Goal: Task Accomplishment & Management: Complete application form

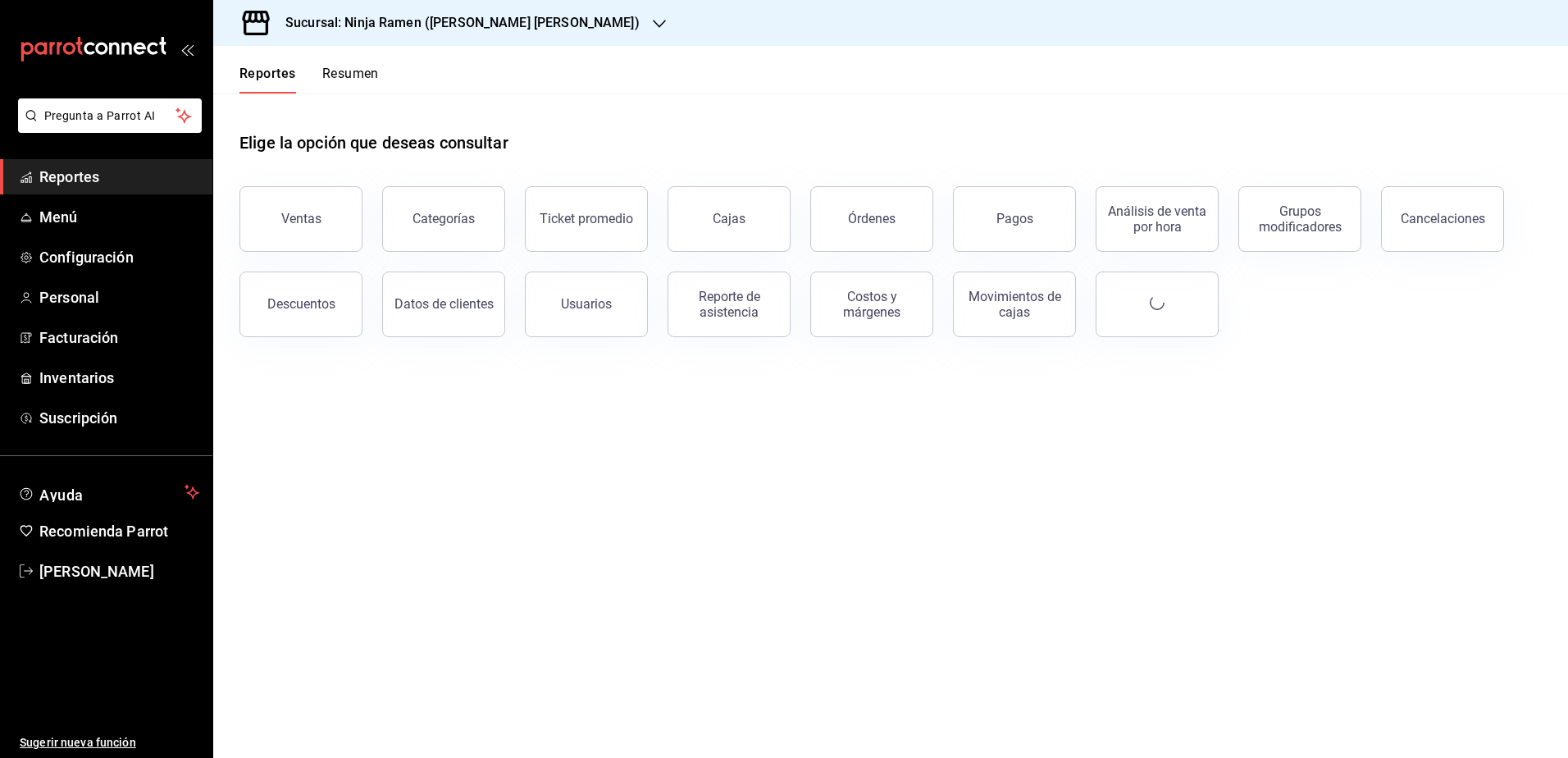
click at [464, 16] on h3 "Sucursal: Ninja Ramen ([PERSON_NAME] [PERSON_NAME])" at bounding box center [455, 23] width 367 height 20
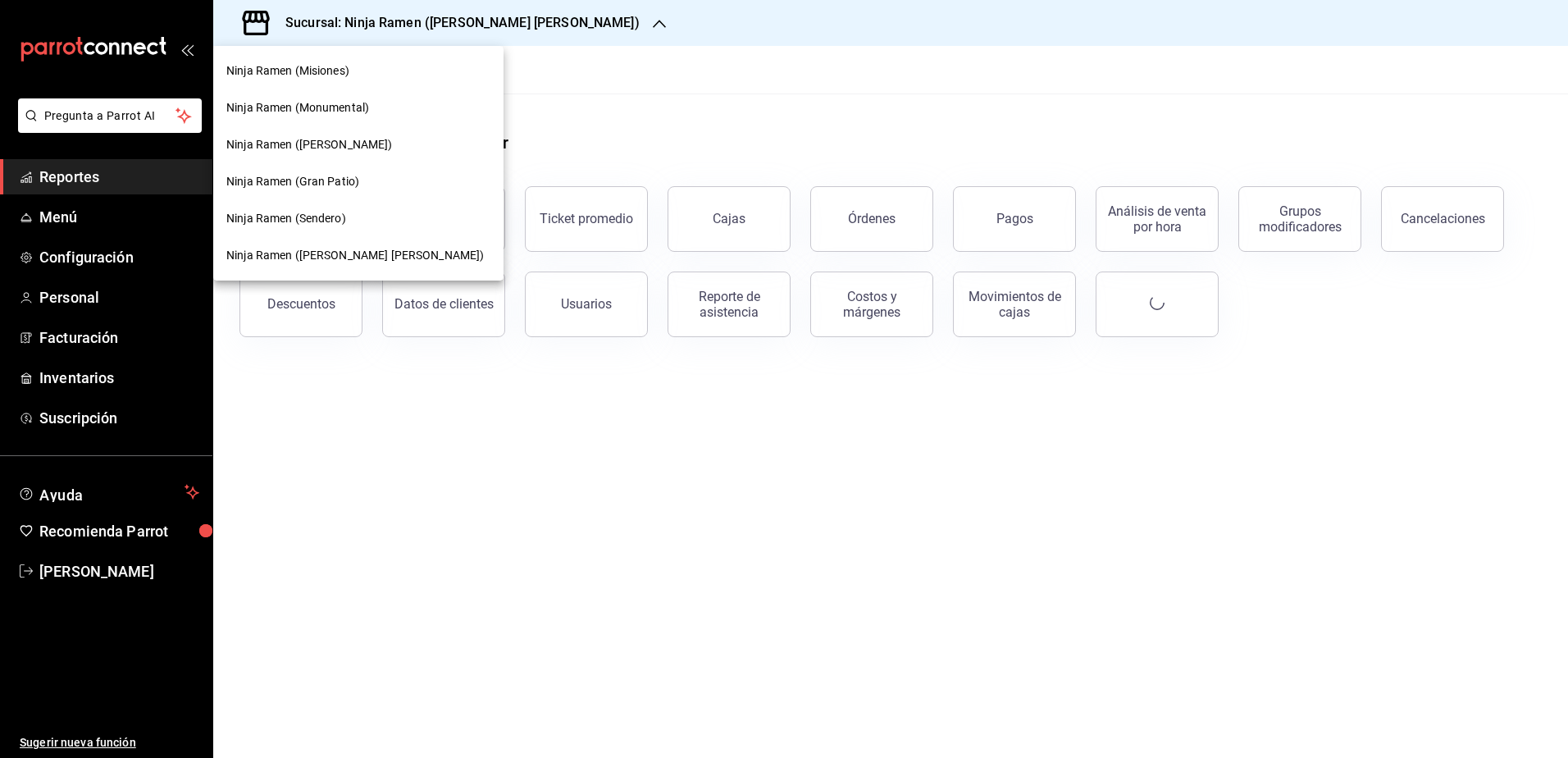
click at [358, 103] on span "Ninja Ramen (Monumental)" at bounding box center [298, 108] width 143 height 17
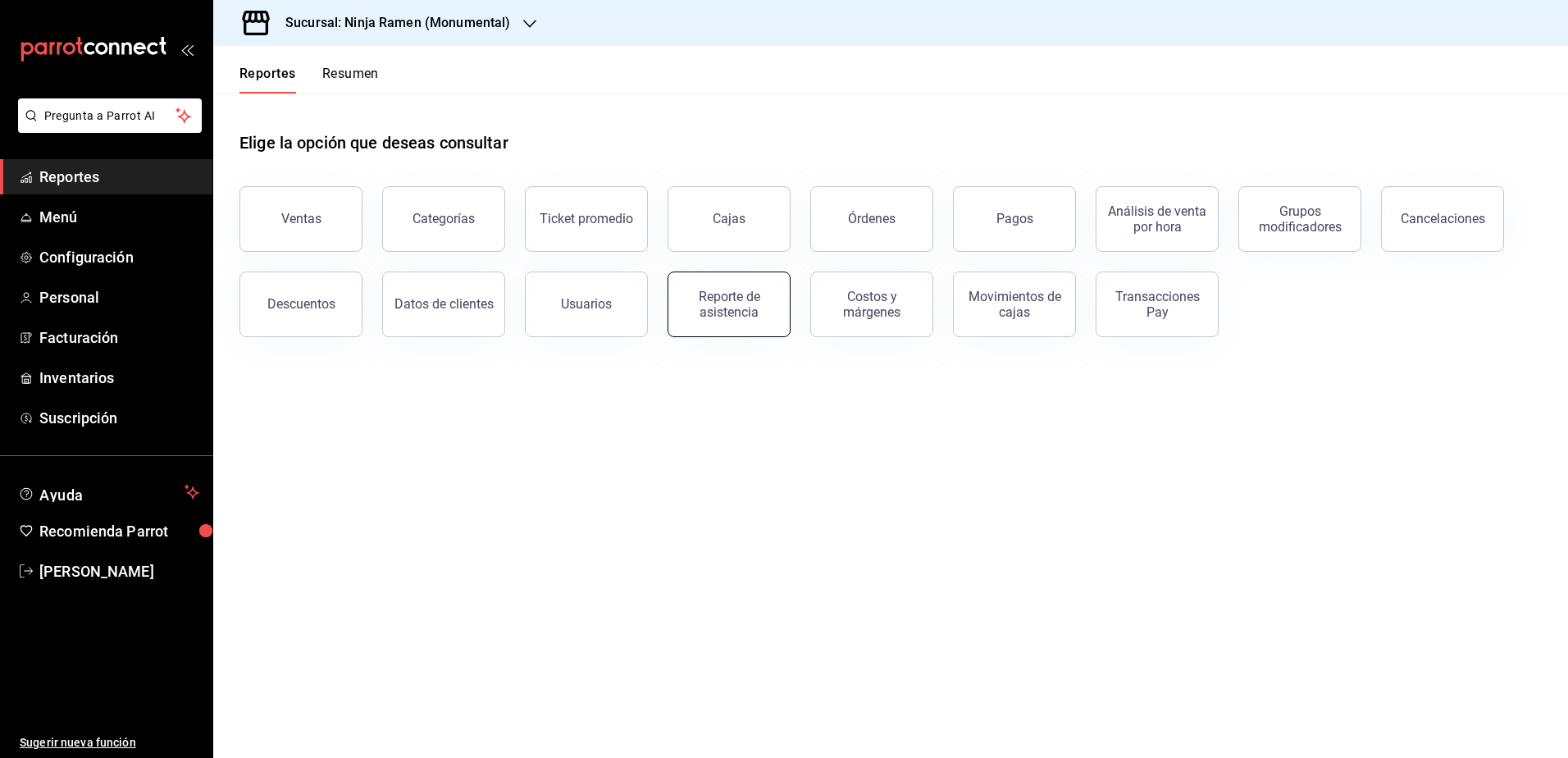
click at [747, 336] on div "Elige la opción que deseas consultar Ventas Categorías Ticket promedio Cajas Ór…" at bounding box center [890, 228] width 1355 height 270
click at [736, 312] on div "Reporte de asistencia" at bounding box center [729, 303] width 101 height 31
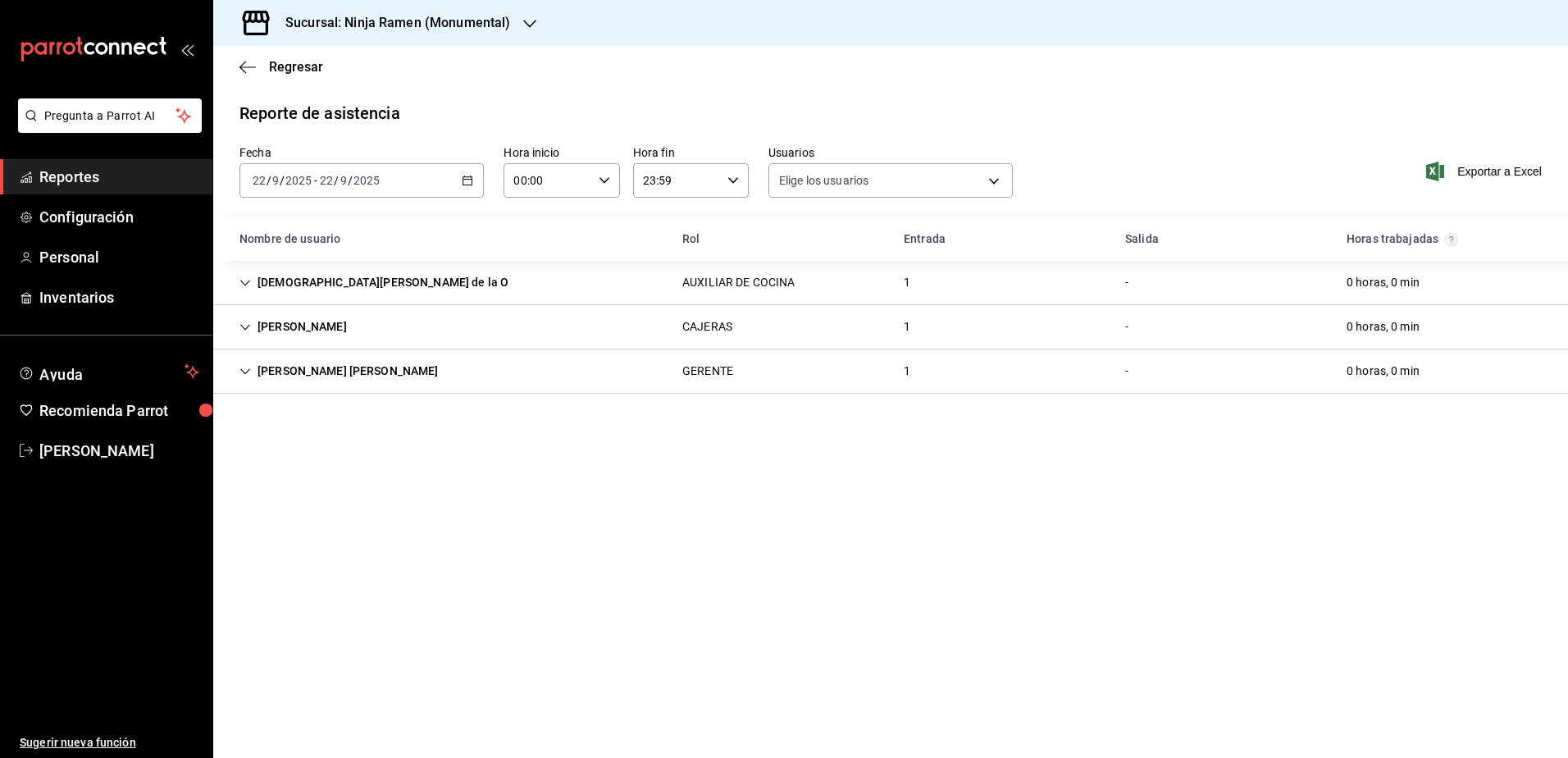
type input "b1f7ea7f-580f-4eb0-b037-e18308735fba,197fbe5c-df84-4d5e-a2a4-69e89dcddb51,a8fe1…"
click at [737, 51] on div "Regresar" at bounding box center [890, 67] width 1355 height 42
click at [88, 252] on span "Personal" at bounding box center [119, 257] width 160 height 23
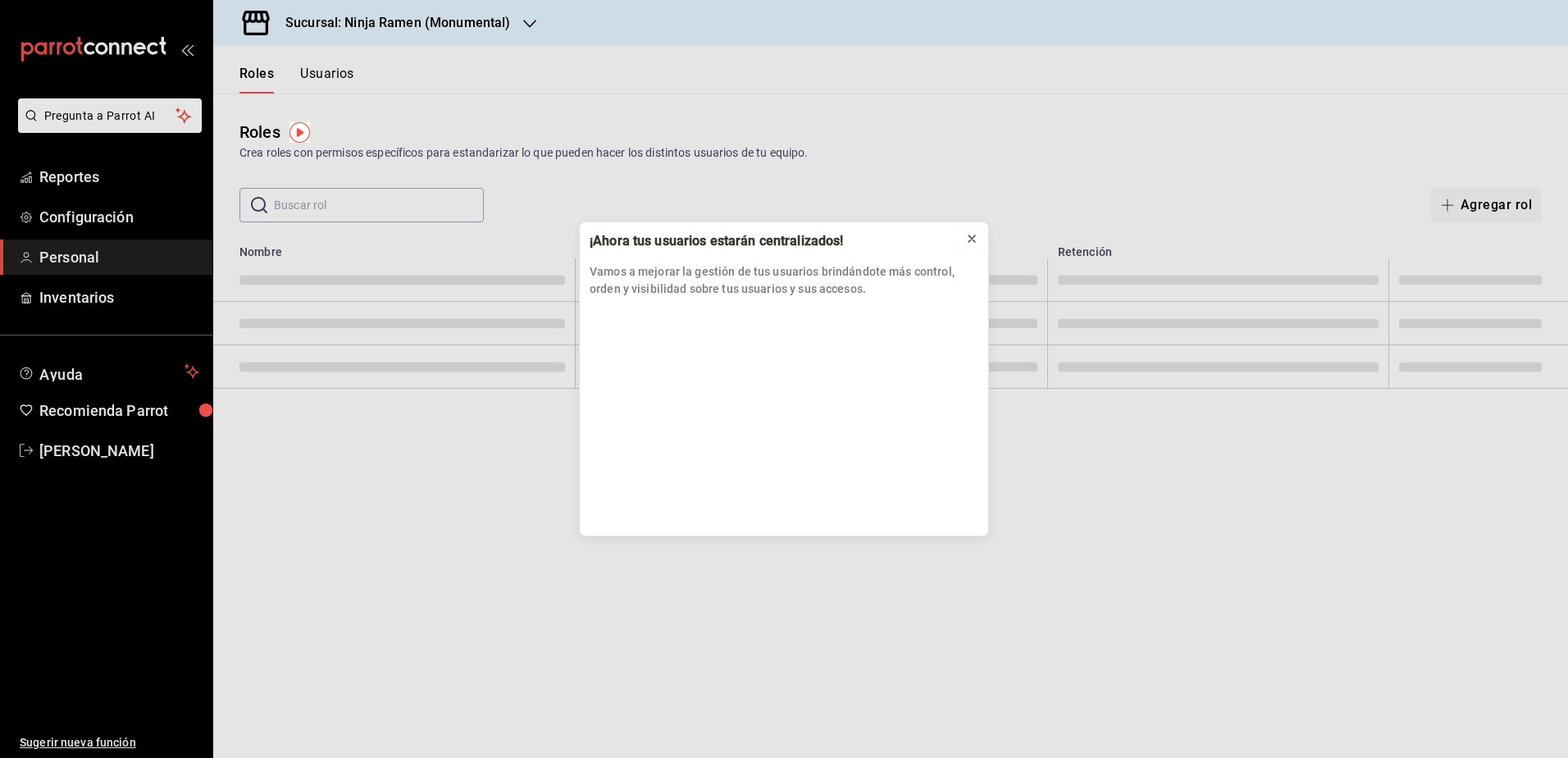
click at [976, 241] on icon at bounding box center [972, 239] width 13 height 13
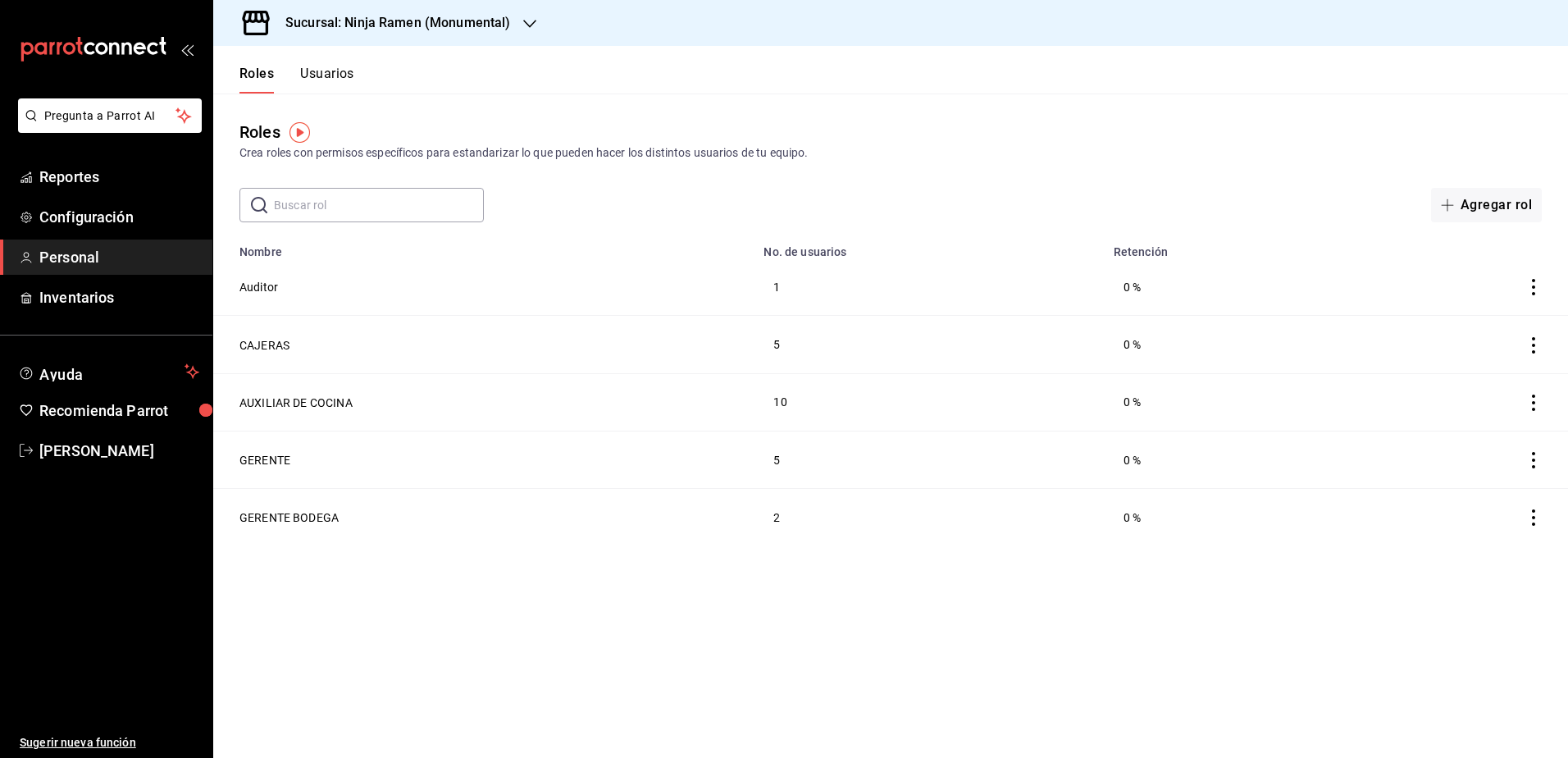
click at [316, 80] on button "Usuarios" at bounding box center [328, 80] width 54 height 28
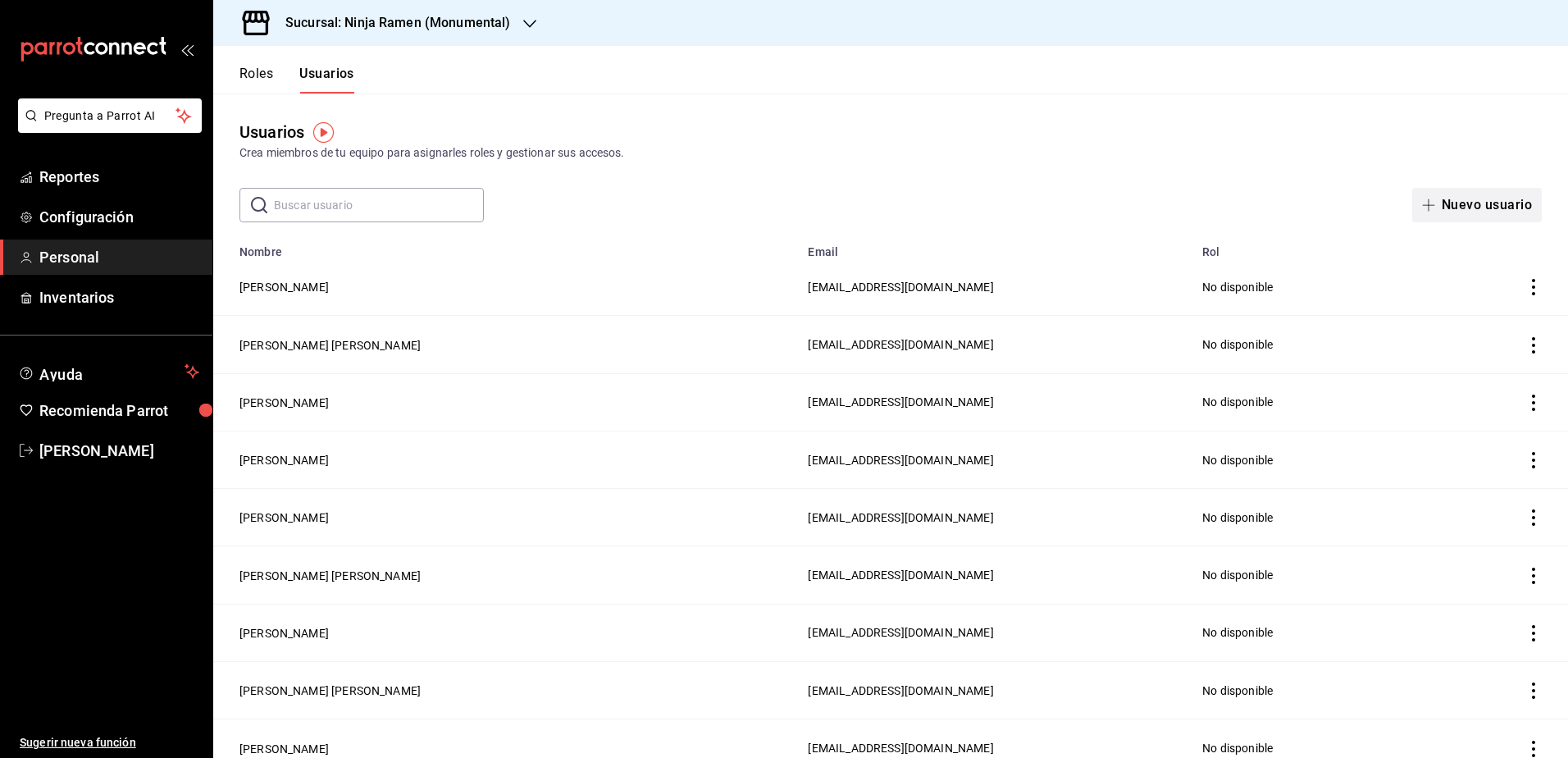
click at [1493, 204] on button "Nuevo usuario" at bounding box center [1477, 205] width 130 height 35
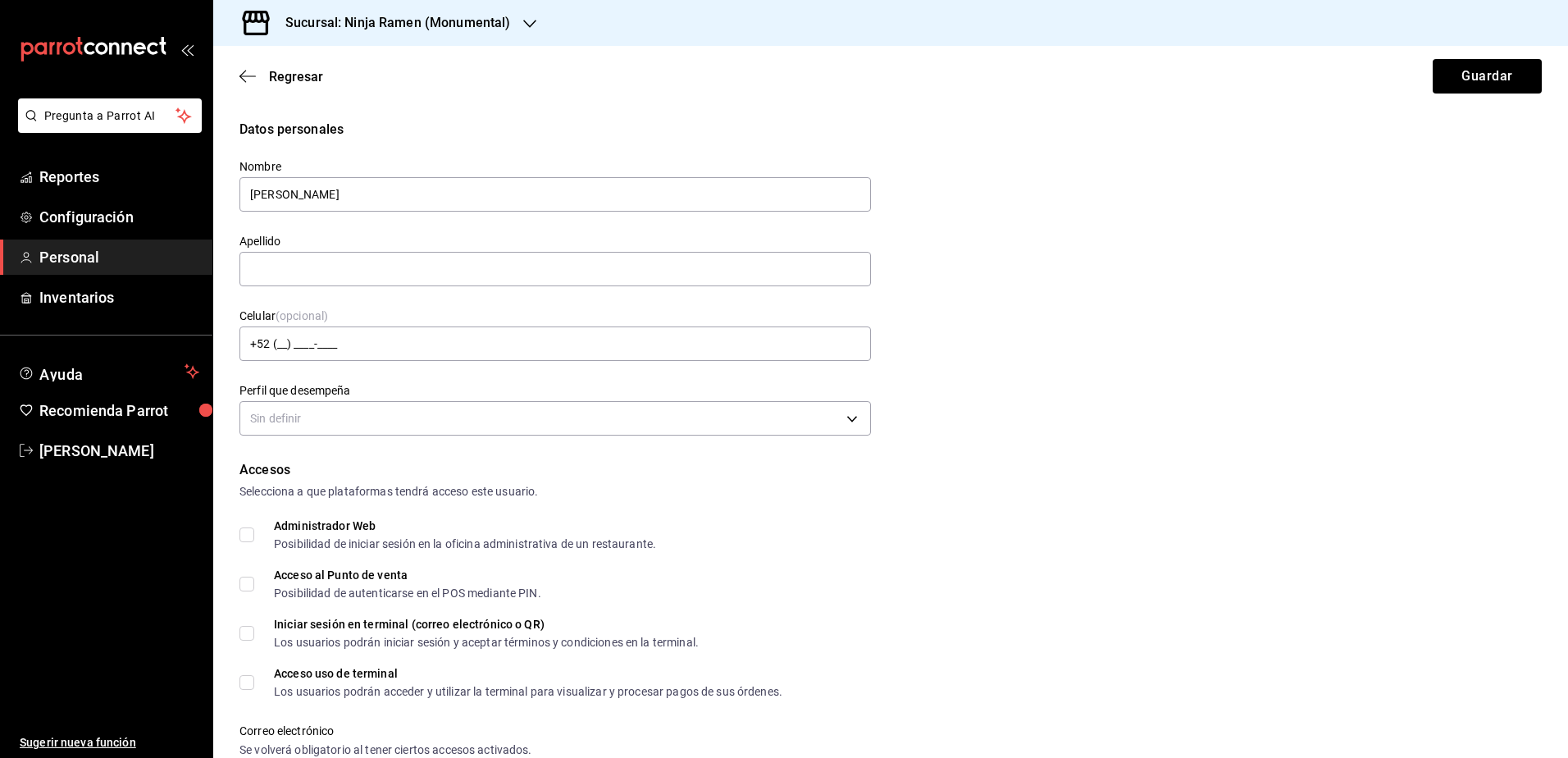
type input "[PERSON_NAME]"
click at [839, 420] on body "Pregunta a Parrot AI Reportes Configuración Personal Inventarios Ayuda Recomien…" at bounding box center [784, 379] width 1568 height 758
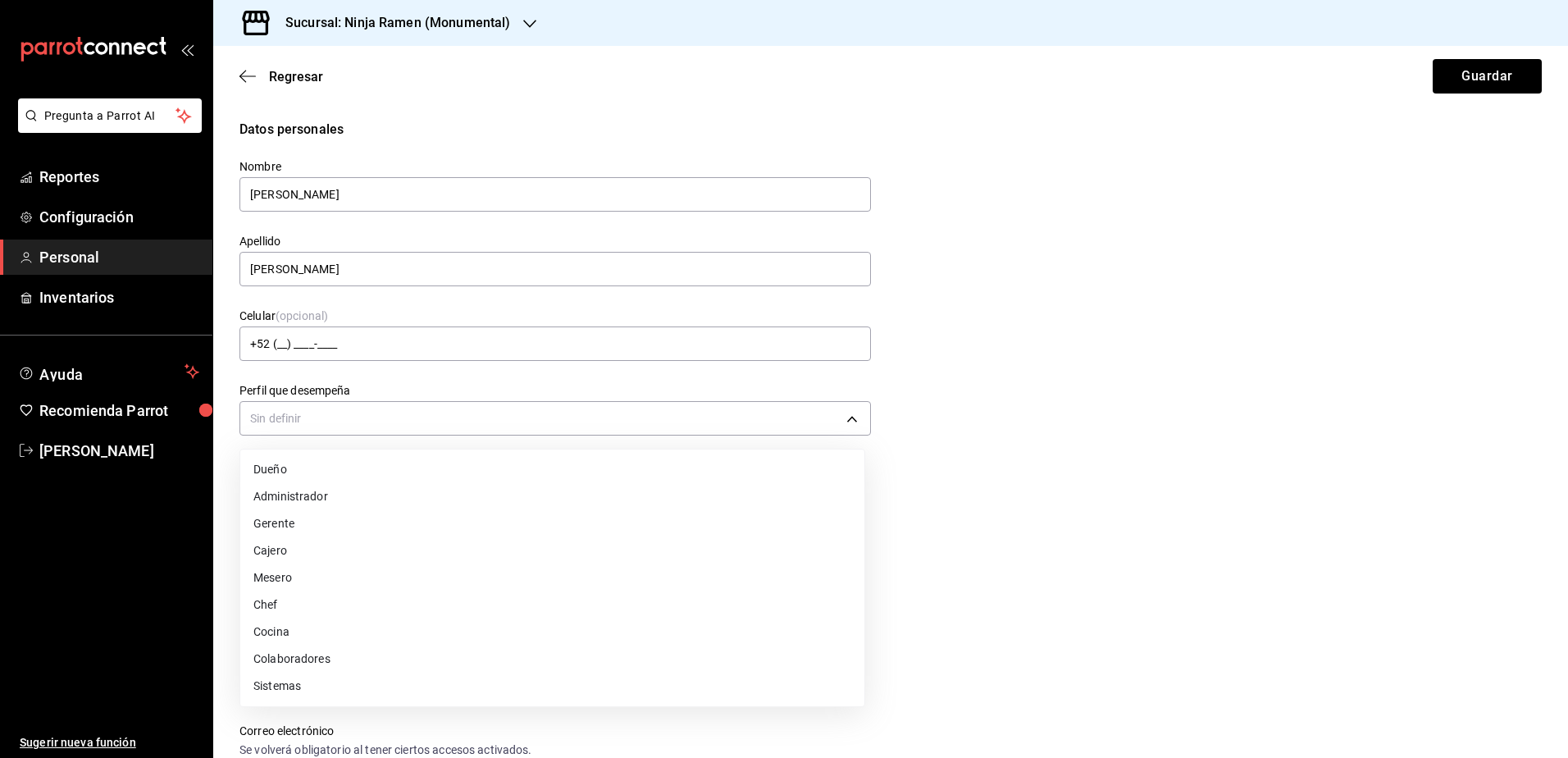
click at [600, 627] on li "Cocina" at bounding box center [552, 632] width 624 height 27
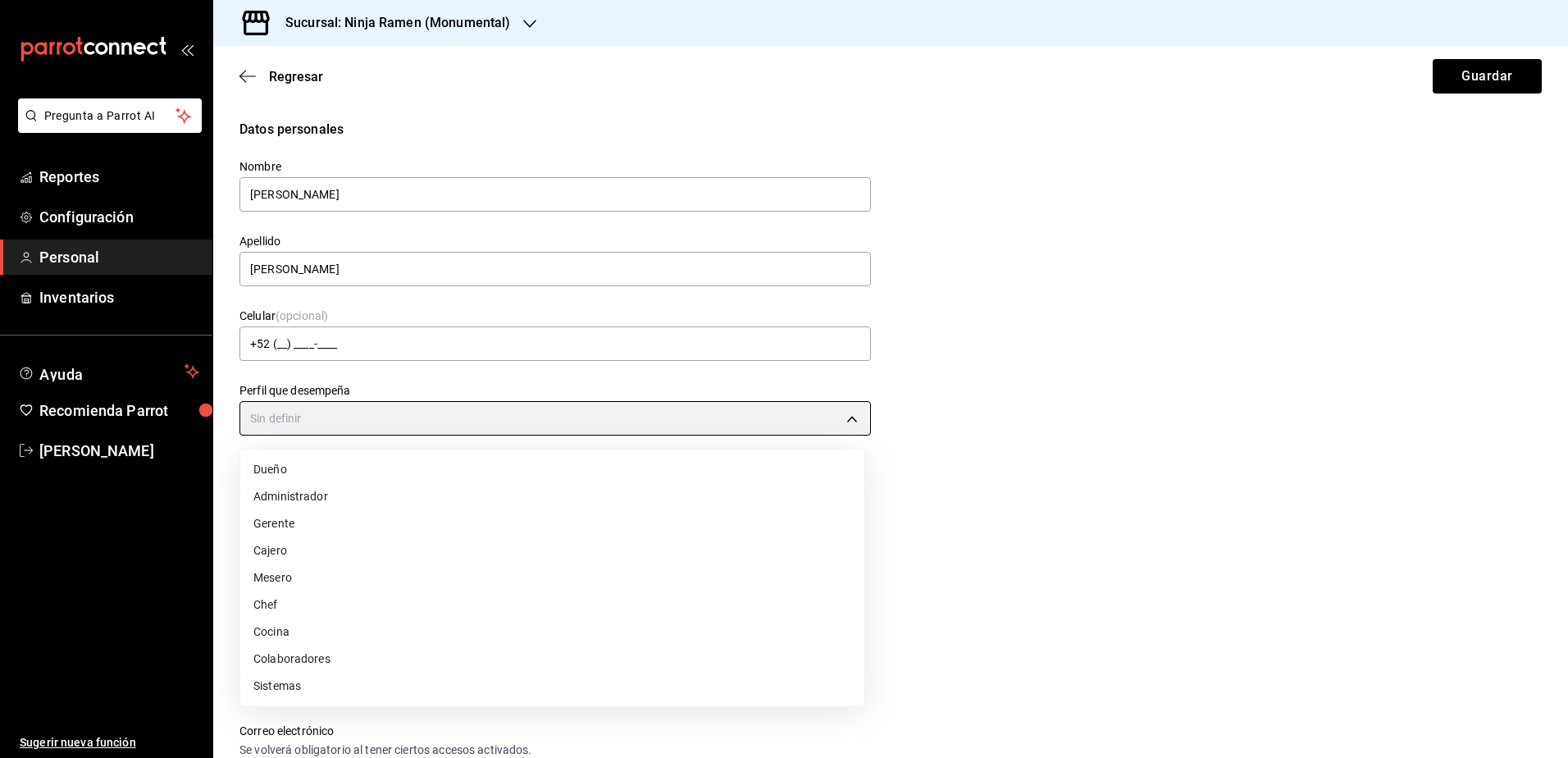
type input "KITCHEN"
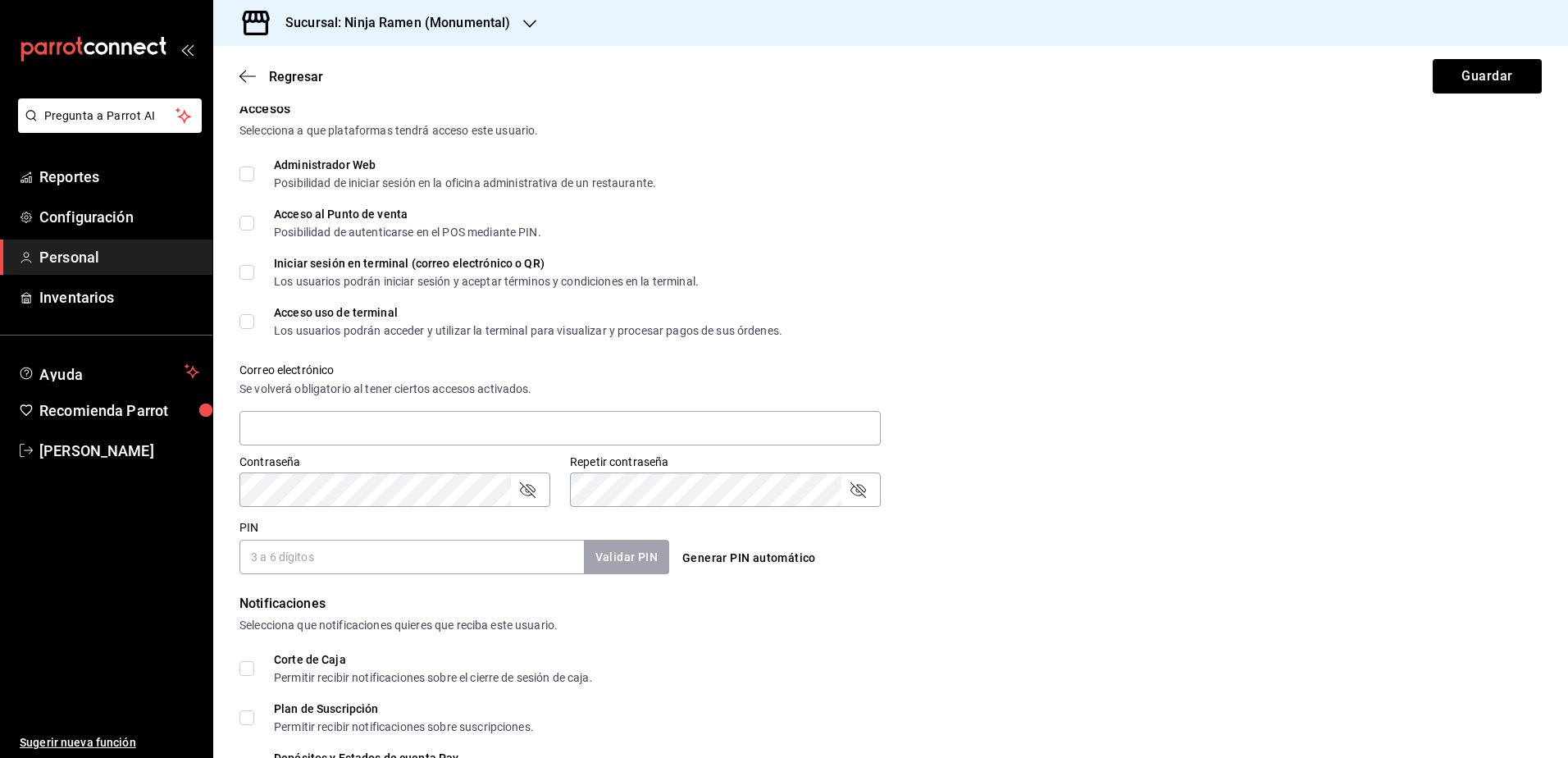
scroll to position [492, 0]
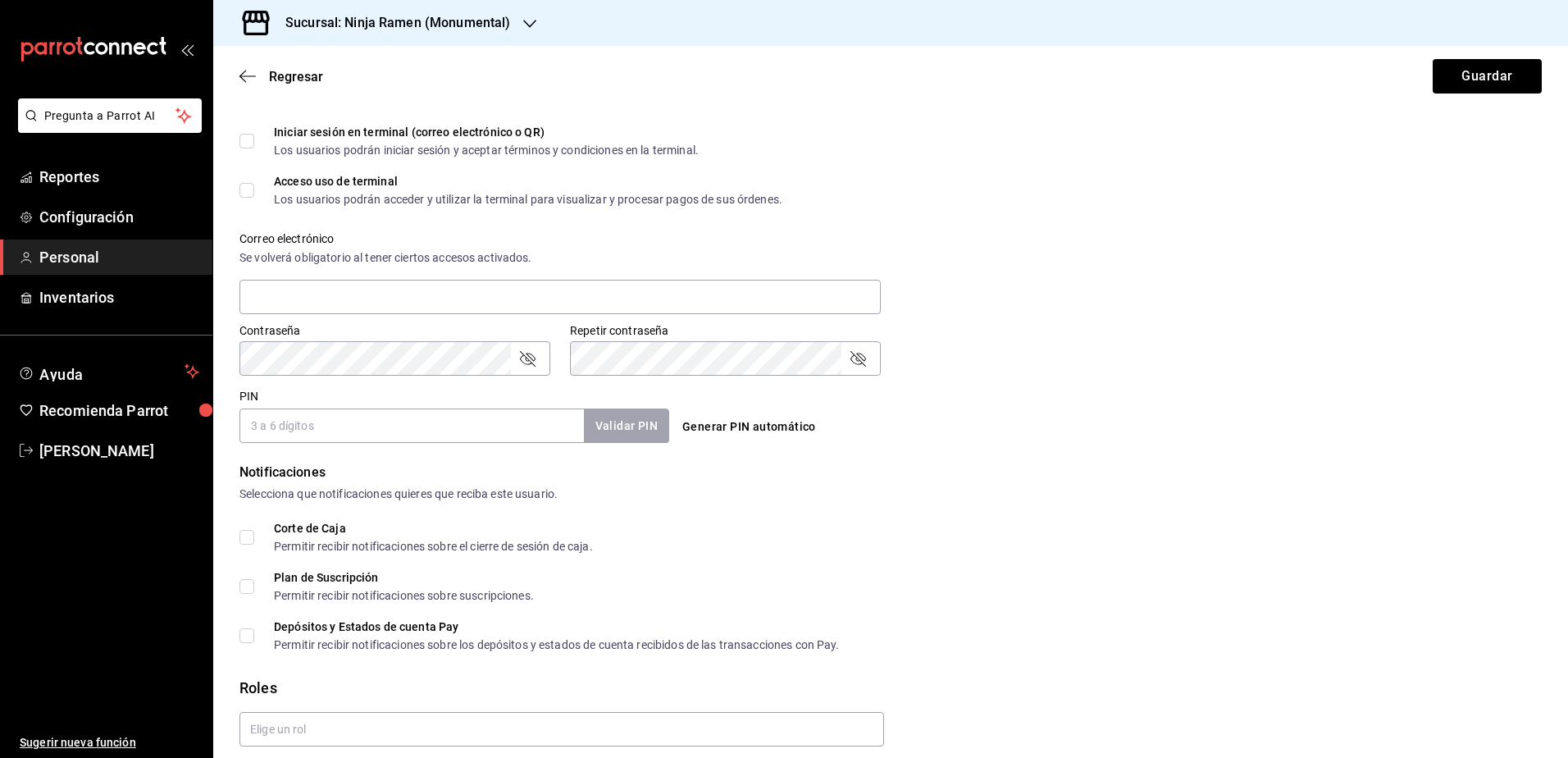
click at [421, 425] on input "PIN" at bounding box center [411, 425] width 345 height 35
type input "0806"
click at [626, 427] on button "Validar PIN" at bounding box center [625, 426] width 87 height 36
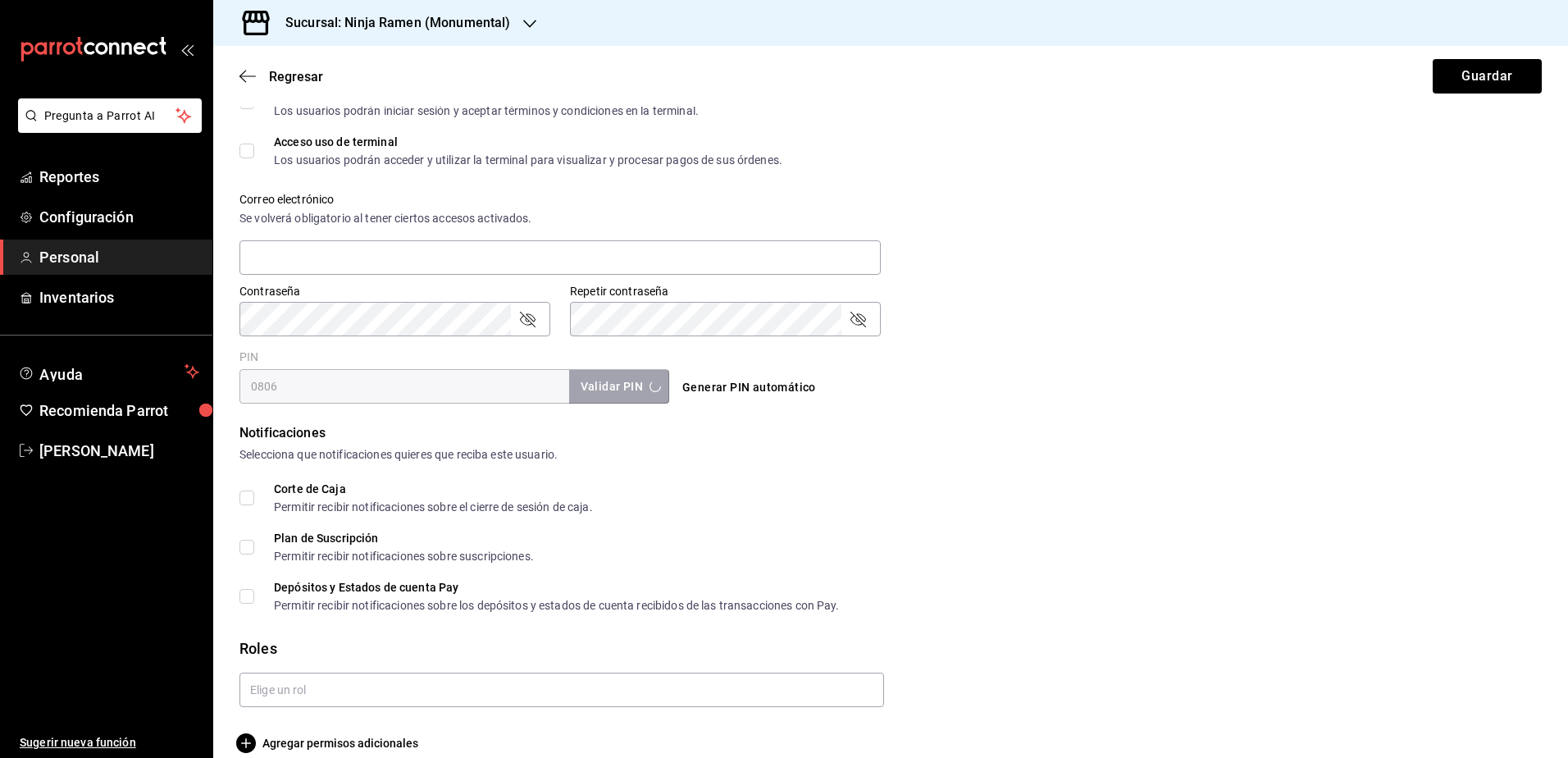
scroll to position [553, 0]
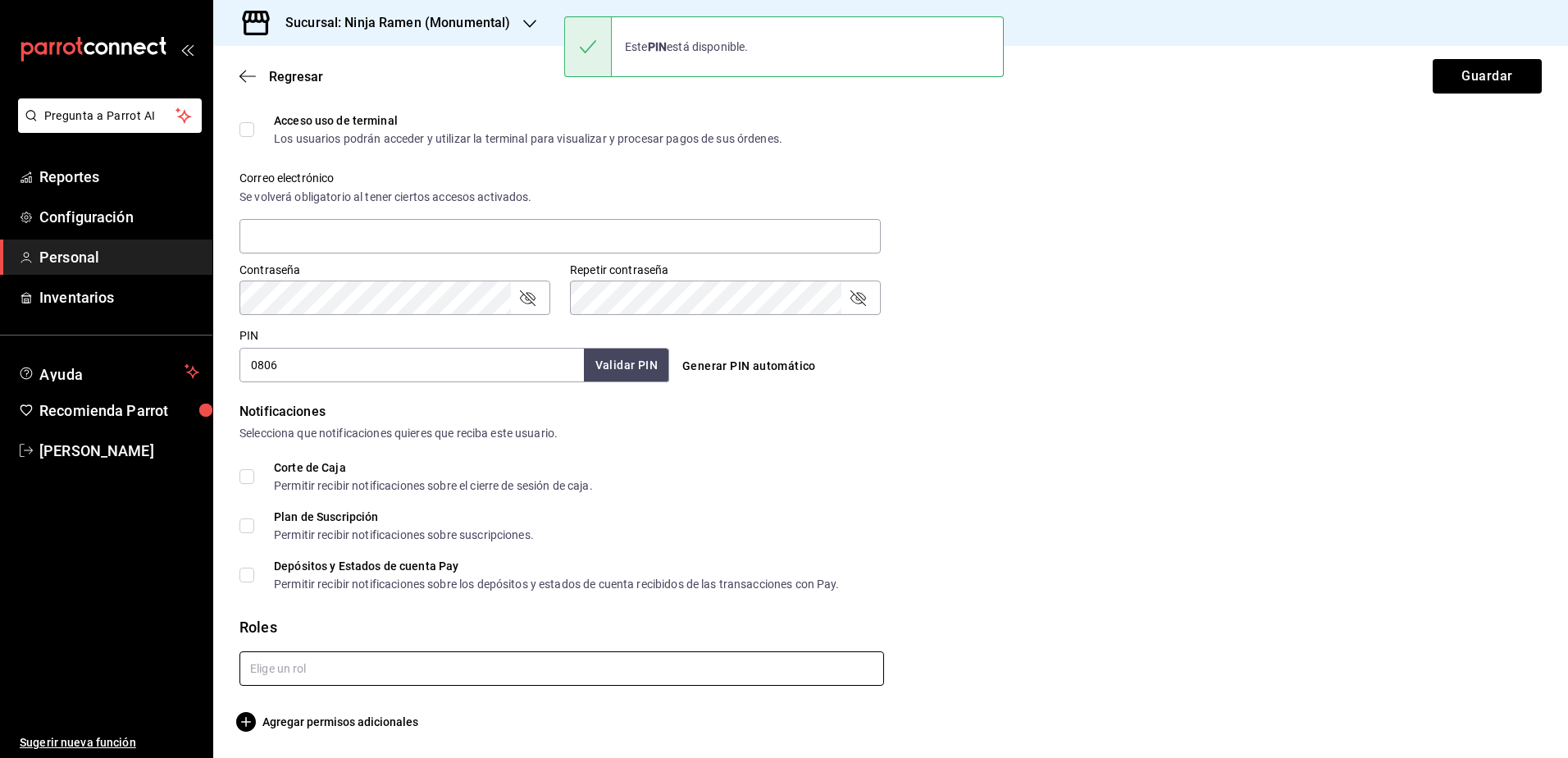
click at [671, 665] on input "text" at bounding box center [561, 669] width 645 height 35
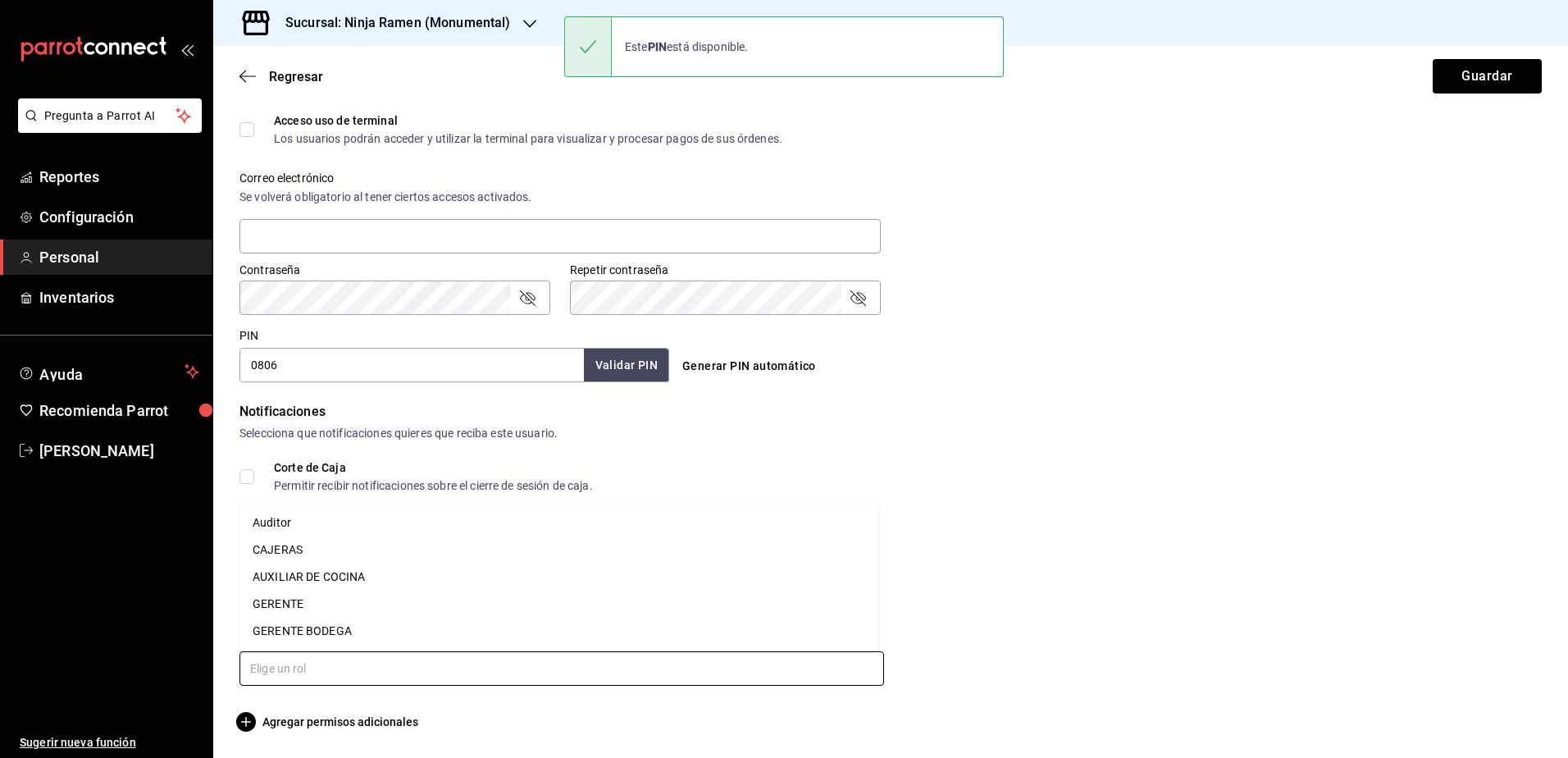
click at [427, 577] on li "AUXILIAR DE COCINA" at bounding box center [559, 577] width 638 height 27
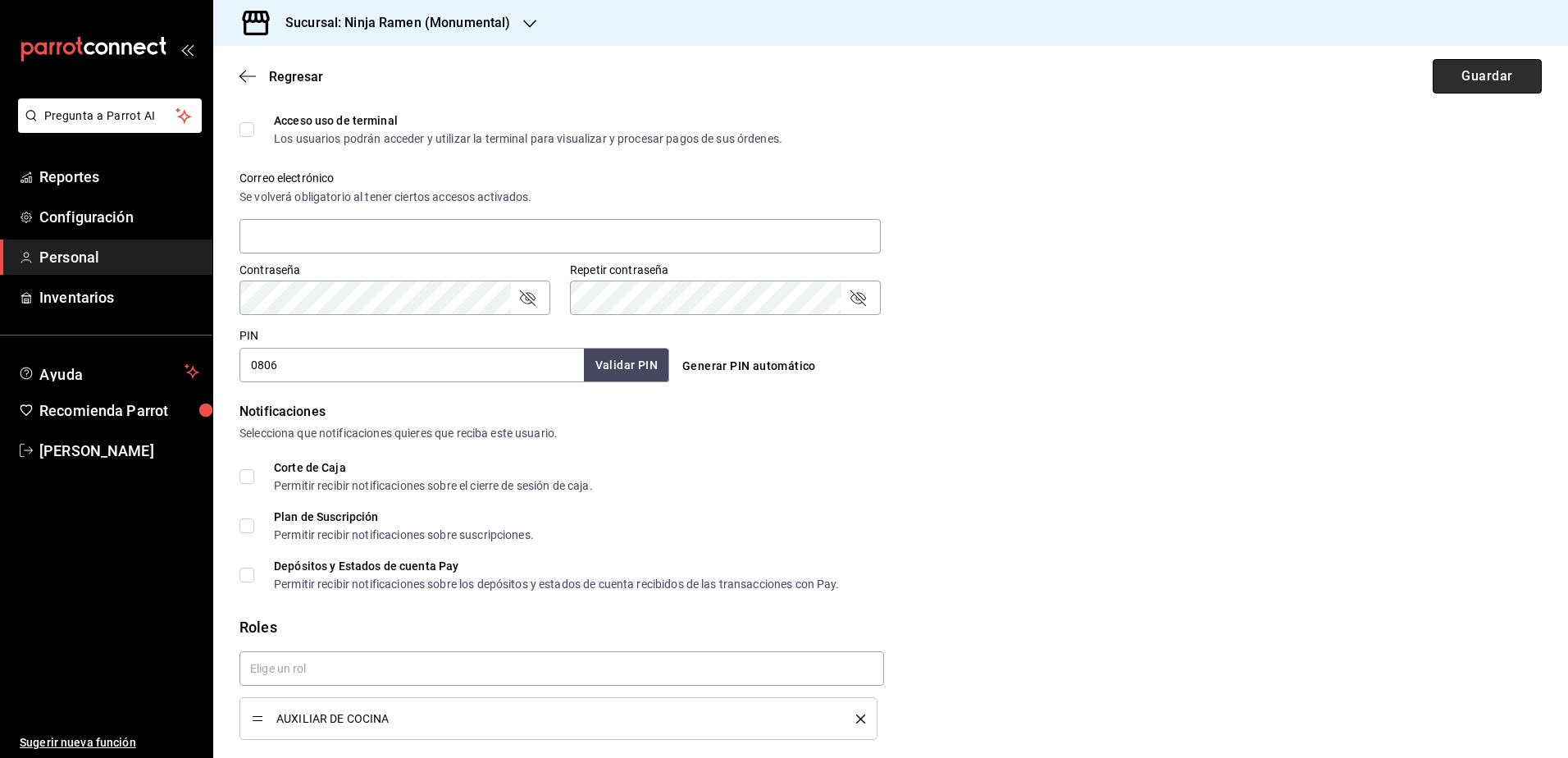
click at [1481, 68] on button "Guardar" at bounding box center [1487, 76] width 109 height 35
checkbox input "true"
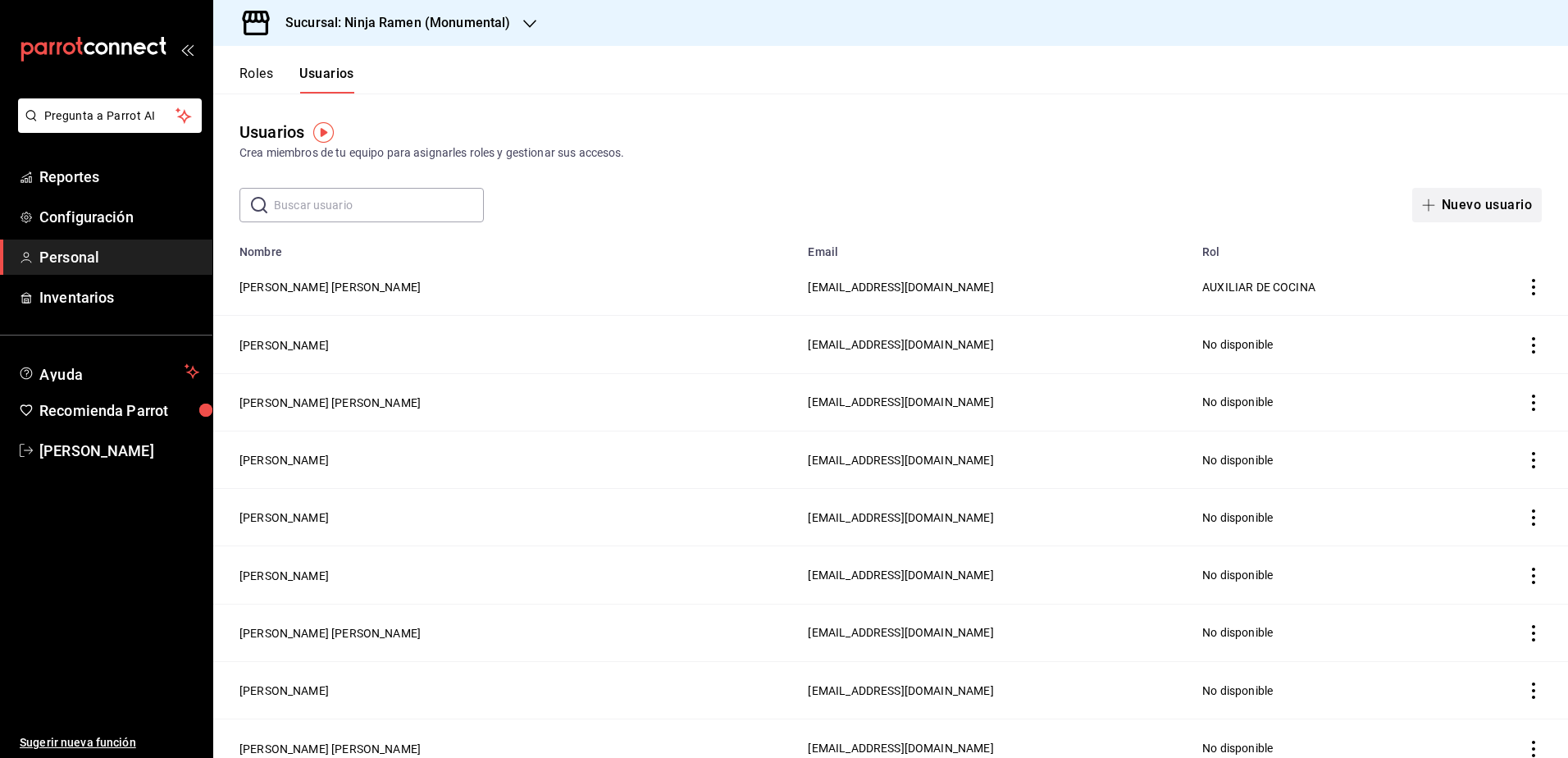
click at [1465, 198] on button "Nuevo usuario" at bounding box center [1477, 205] width 130 height 35
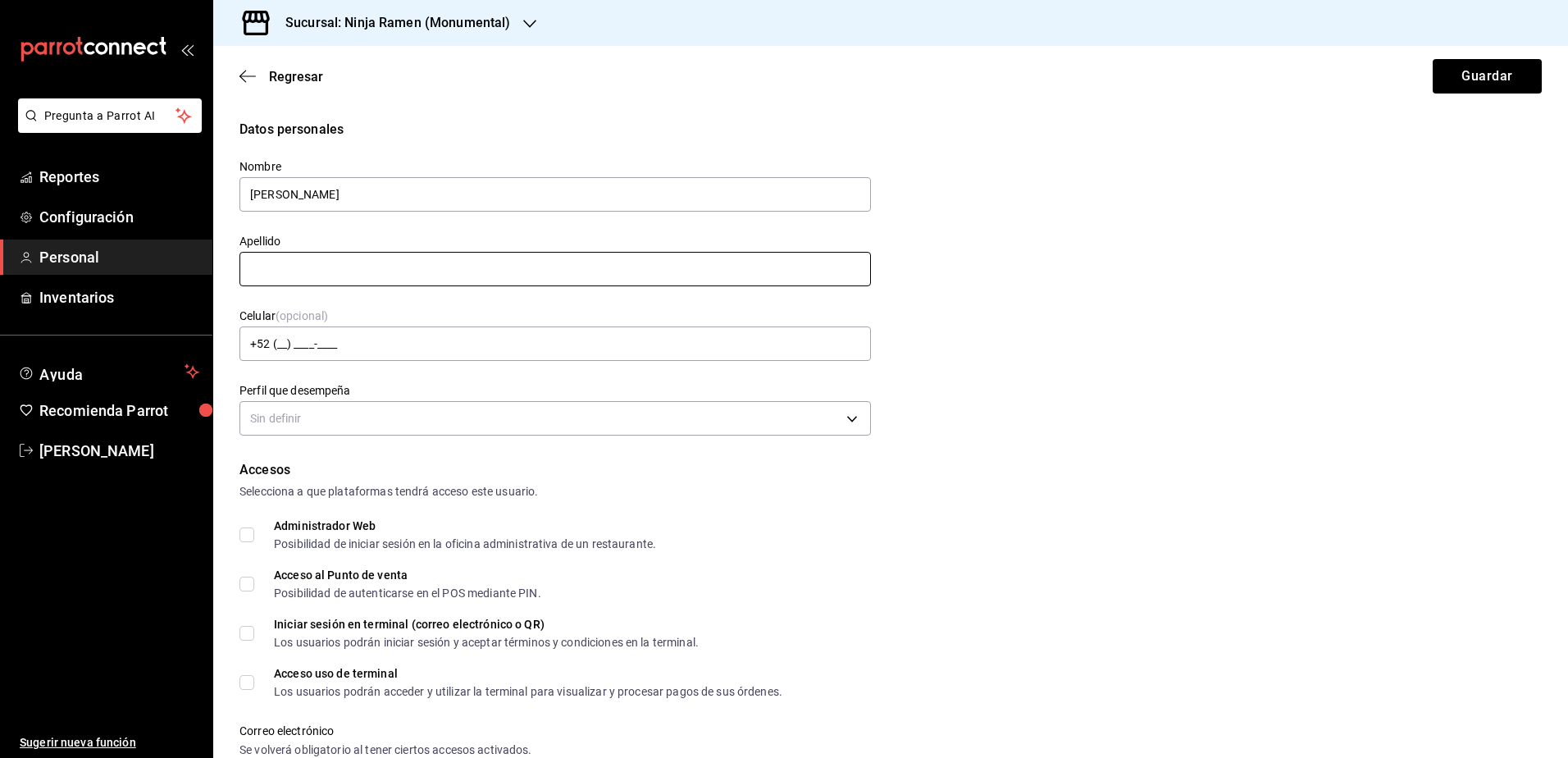
type input "[PERSON_NAME]"
click at [775, 352] on input "+52 (__) ____-____" at bounding box center [555, 344] width 632 height 35
type input "[PHONE_NUMBER]"
click at [865, 412] on body "Pregunta a Parrot AI Reportes Configuración Personal Inventarios Ayuda Recomien…" at bounding box center [784, 379] width 1568 height 758
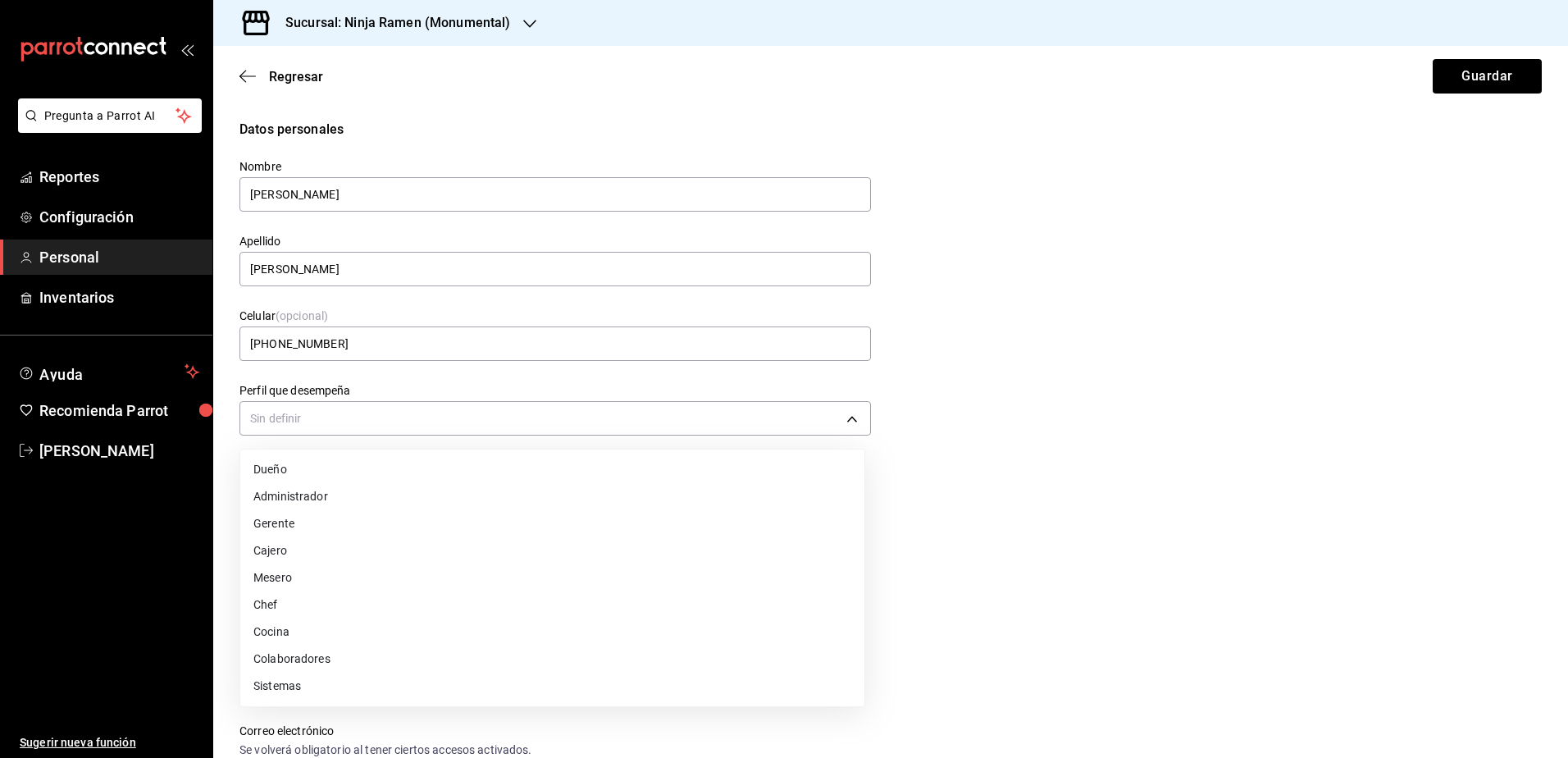
click at [575, 545] on li "Cajero" at bounding box center [552, 550] width 624 height 27
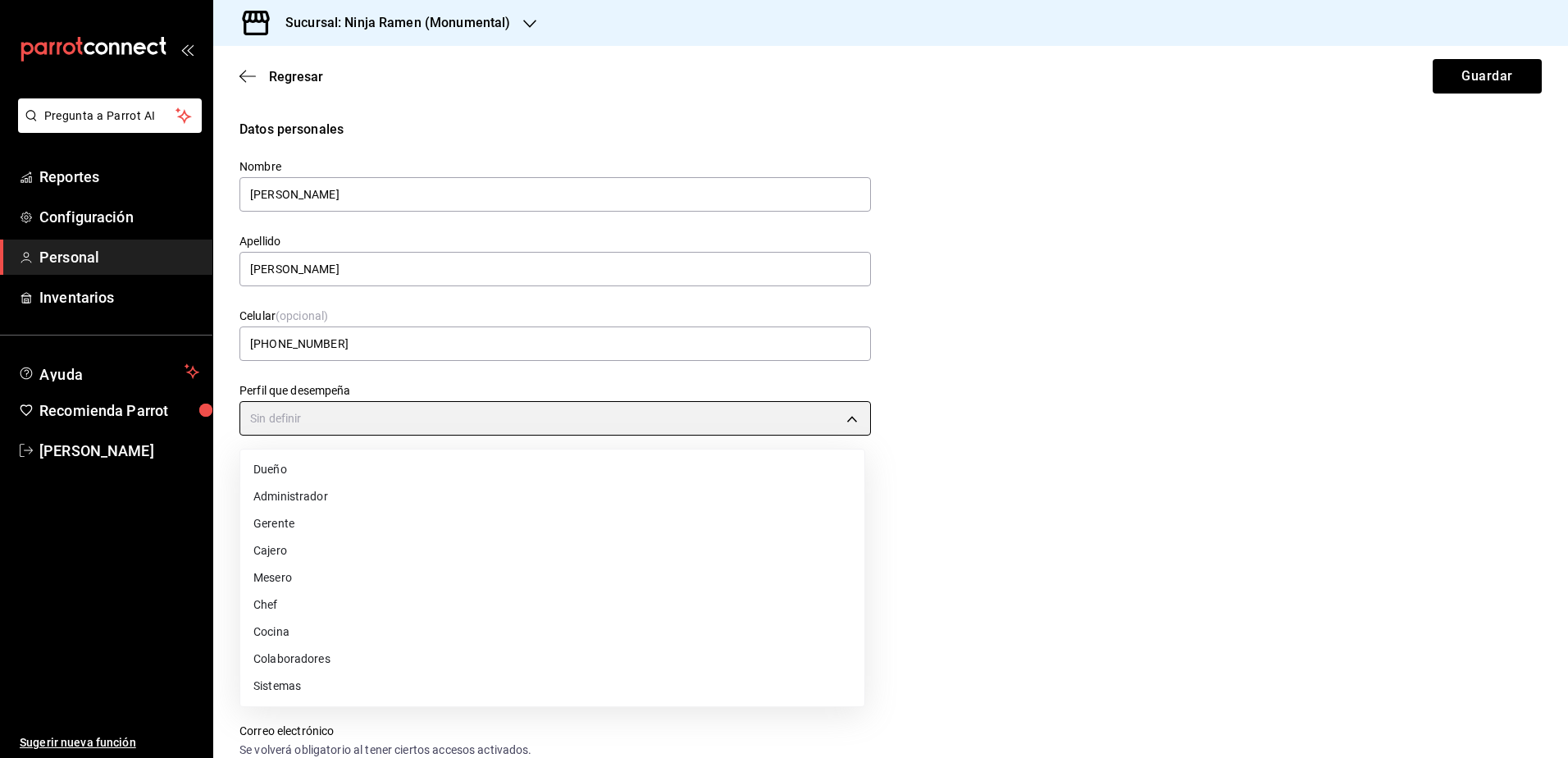
type input "CASHIER"
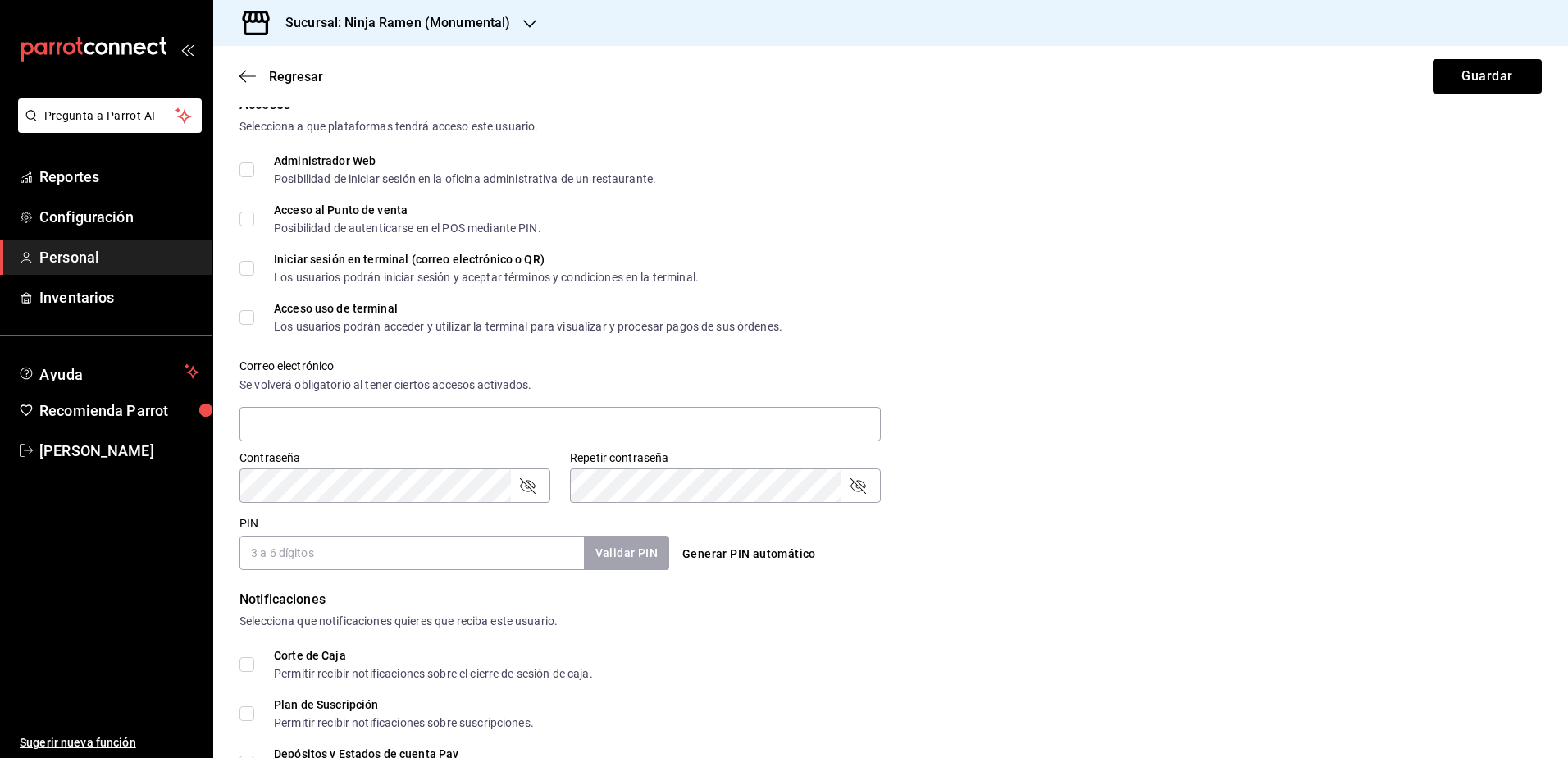
scroll to position [492, 0]
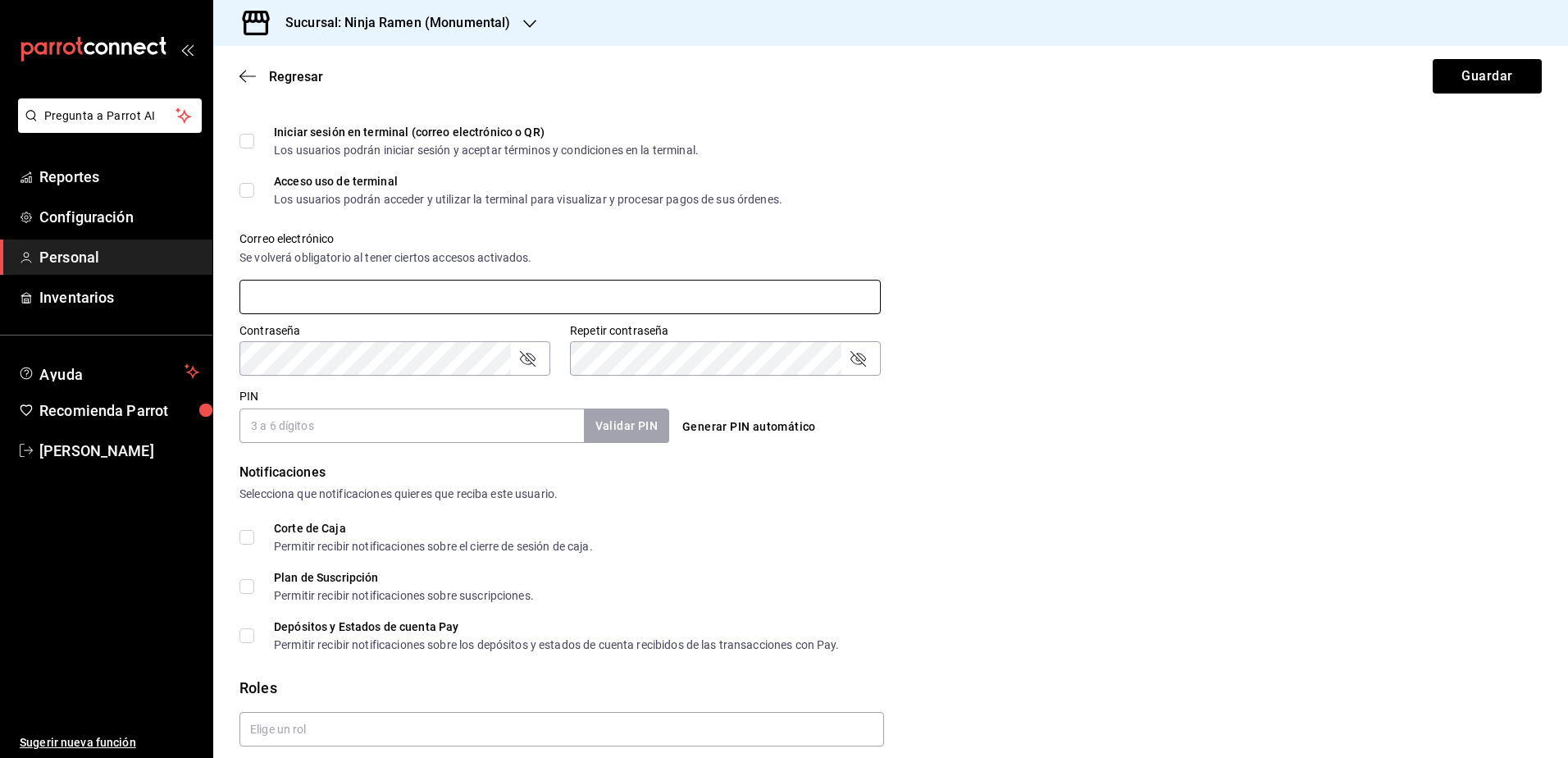
click at [419, 286] on input "text" at bounding box center [560, 297] width 641 height 35
type input "lsifng@gmail.com"
click at [377, 427] on input "PIN" at bounding box center [411, 425] width 345 height 35
type input "1722"
click at [616, 423] on button "Validar PIN" at bounding box center [625, 426] width 87 height 36
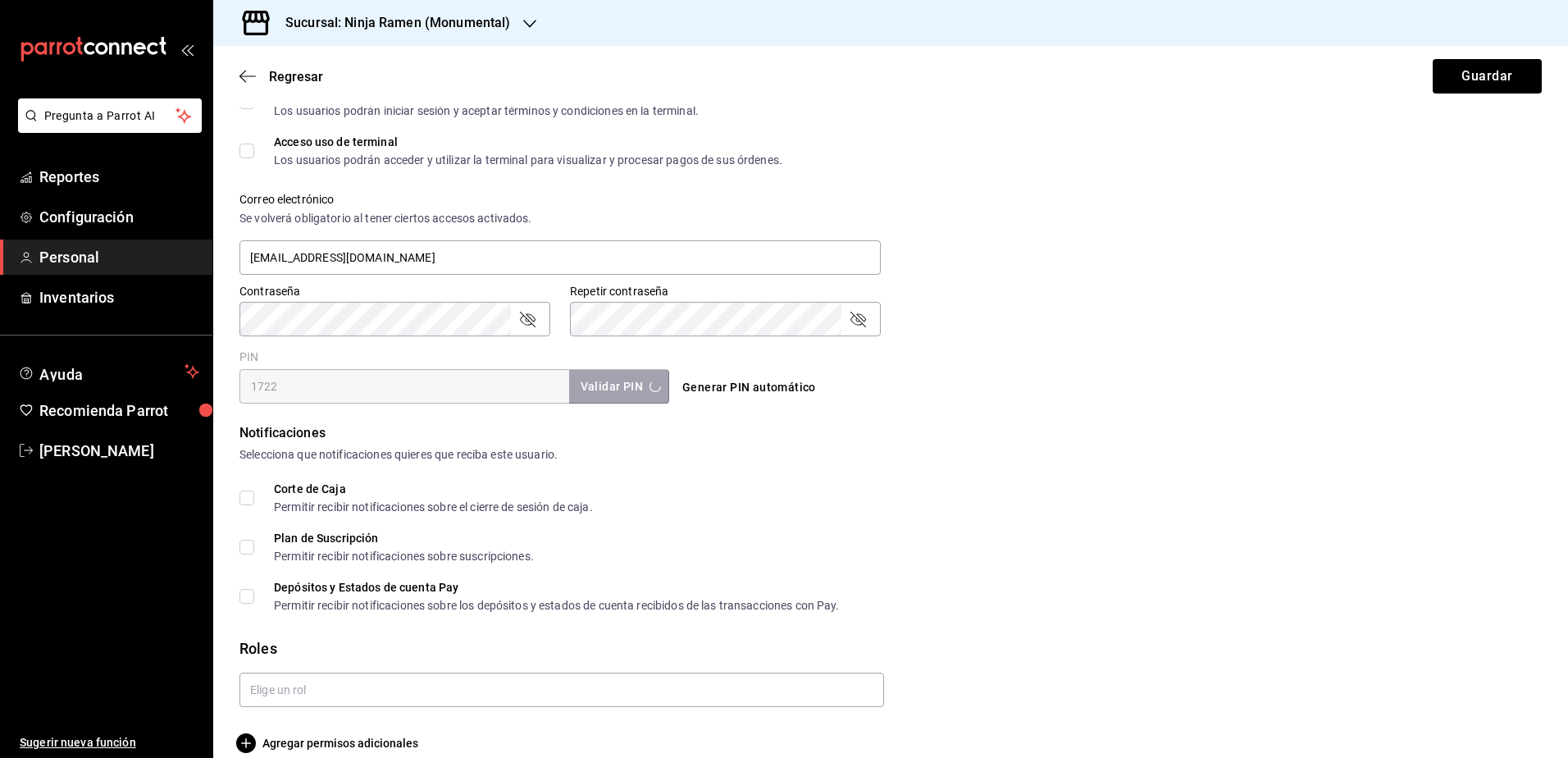
scroll to position [553, 0]
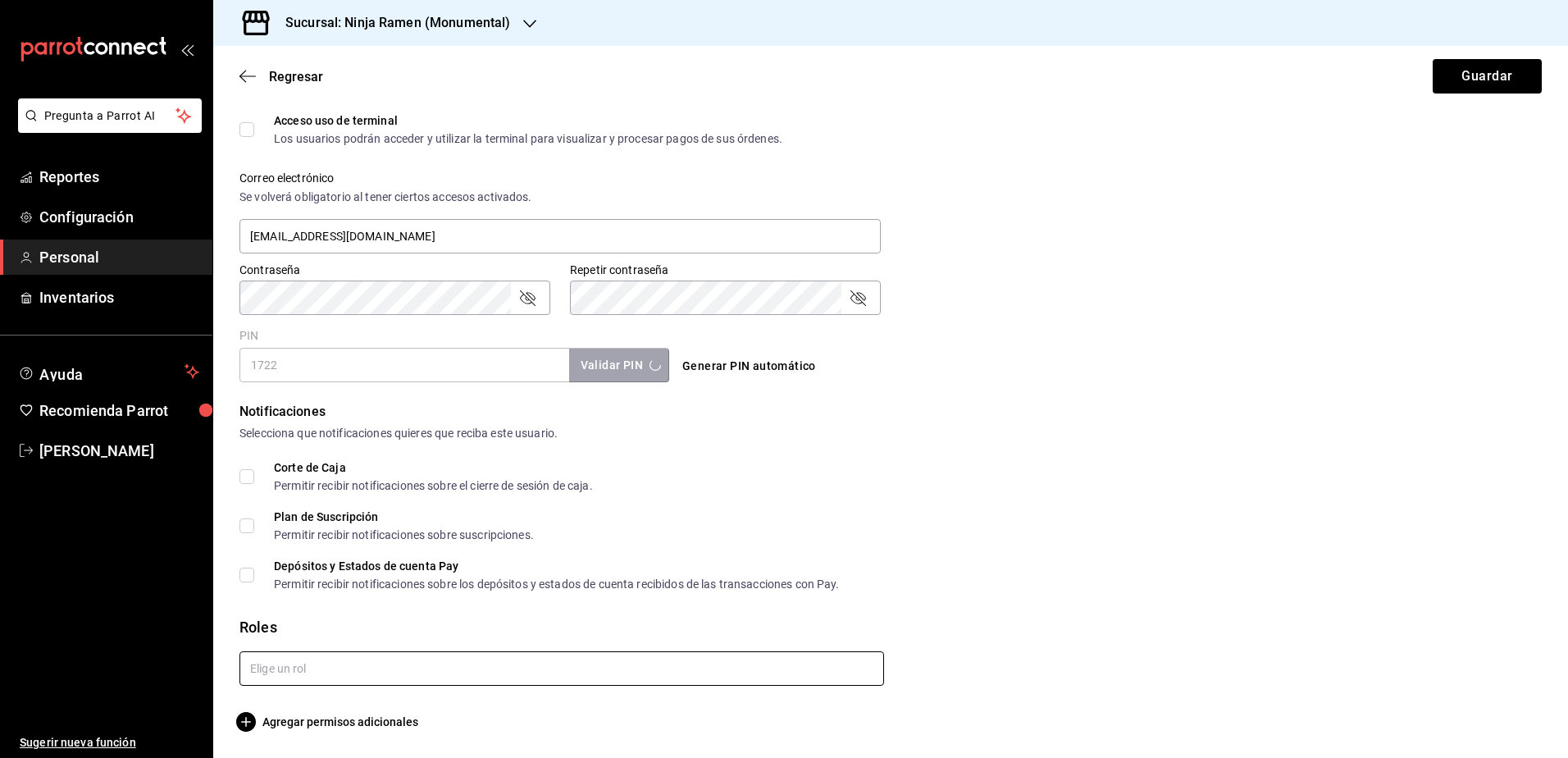
click at [616, 661] on input "text" at bounding box center [561, 669] width 645 height 35
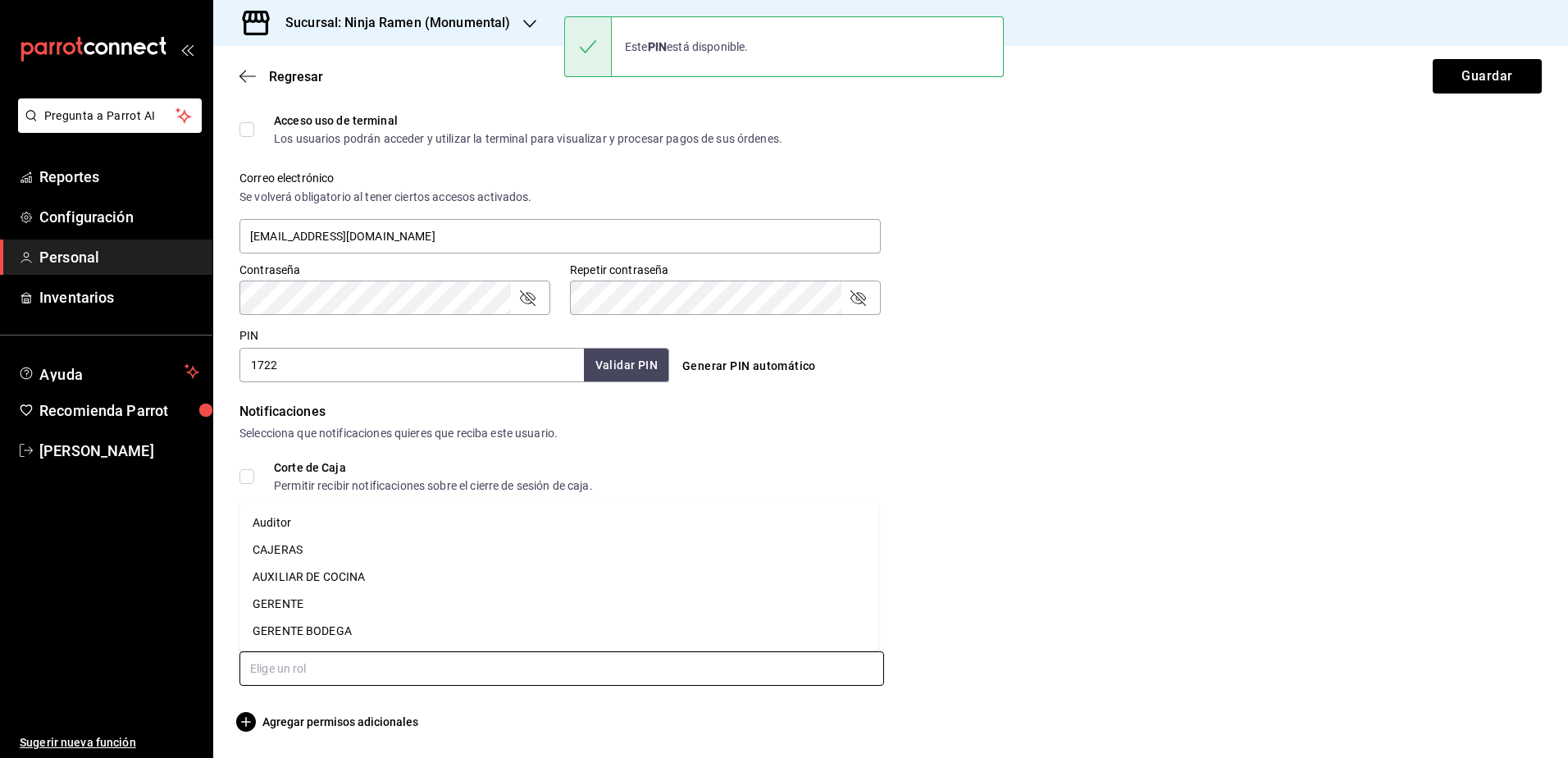
click at [390, 545] on li "CAJERAS" at bounding box center [559, 549] width 638 height 27
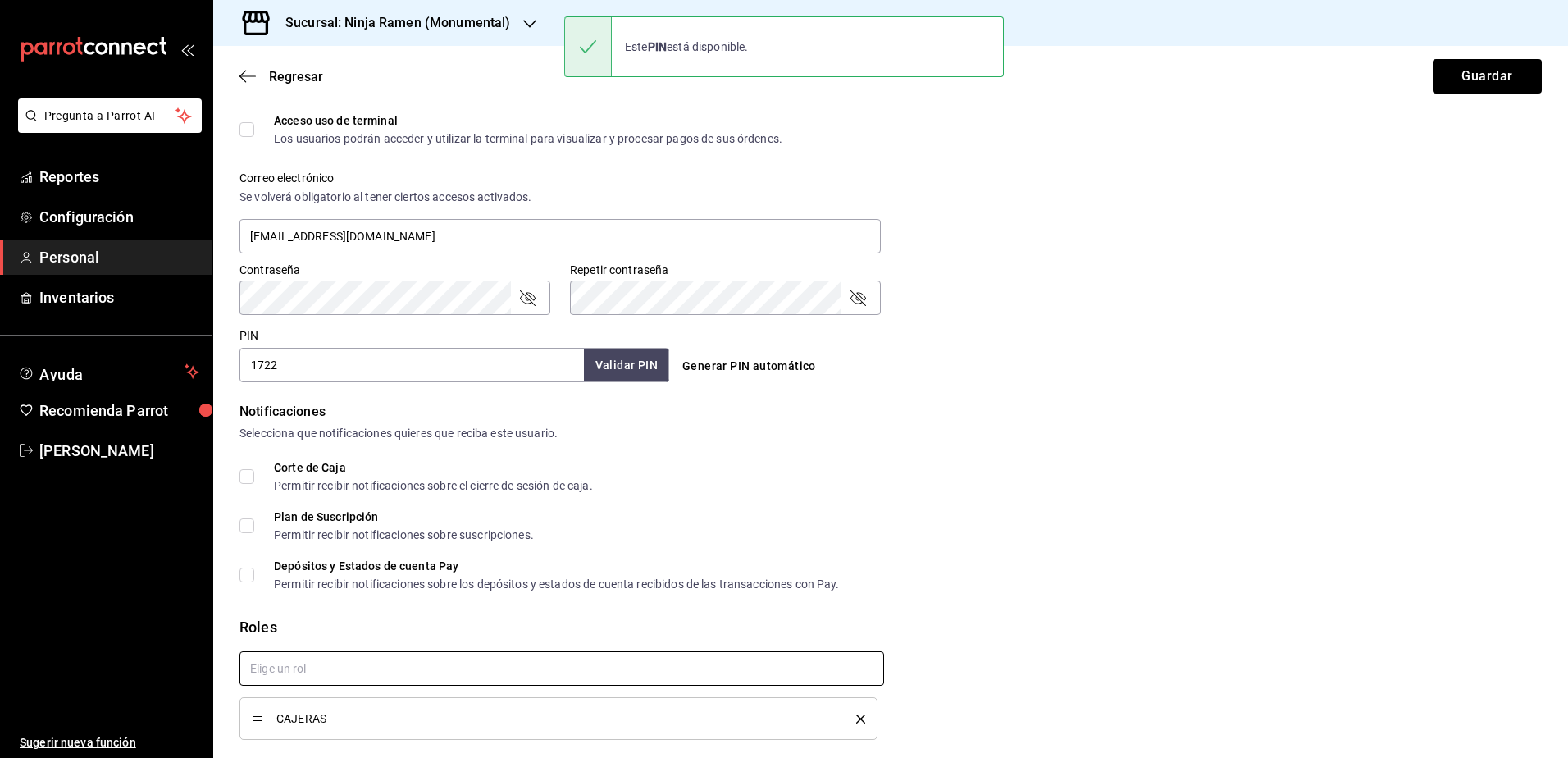
checkbox input "true"
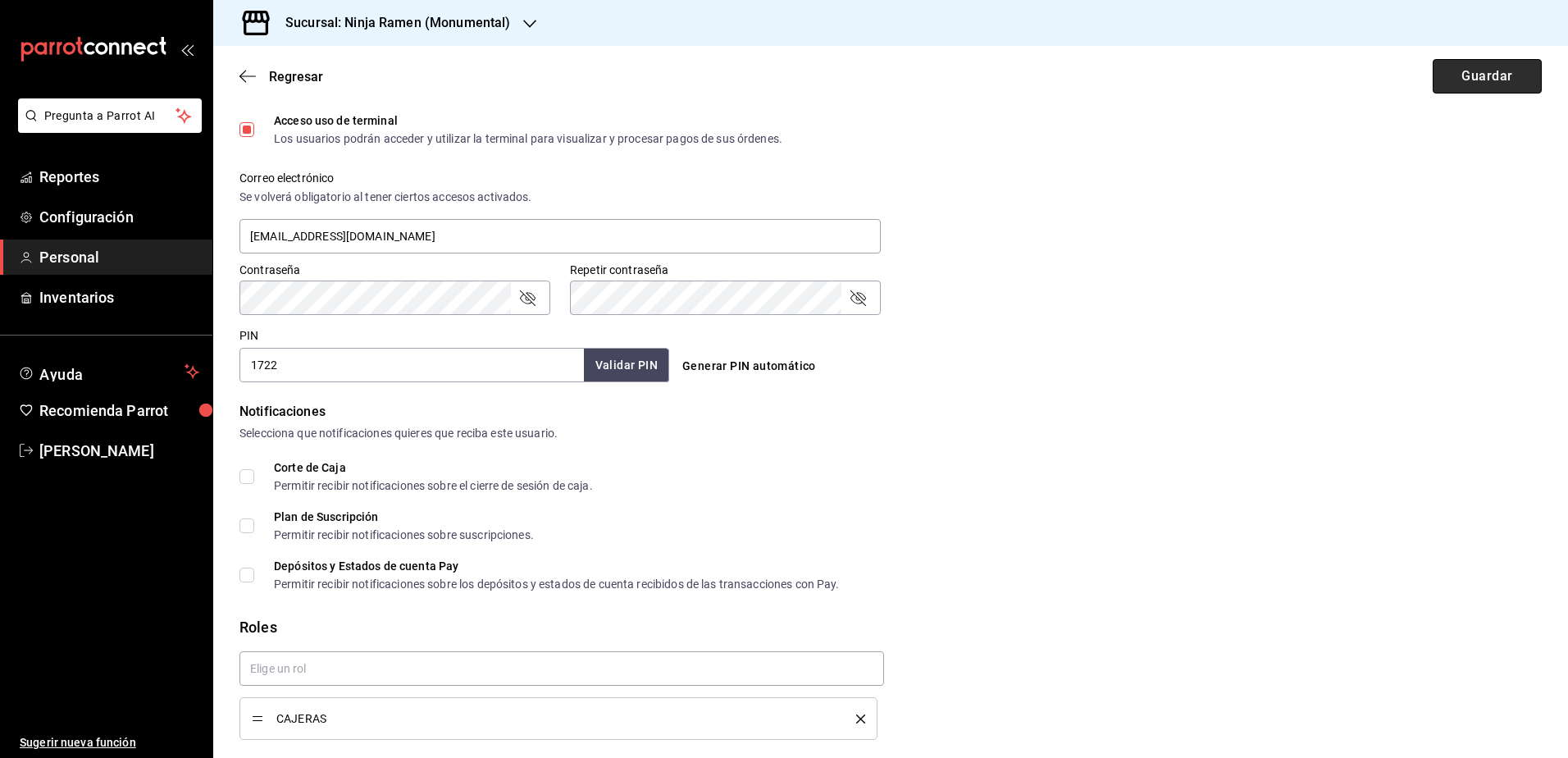
click at [1482, 65] on button "Guardar" at bounding box center [1487, 76] width 109 height 35
